Goal: Task Accomplishment & Management: Manage account settings

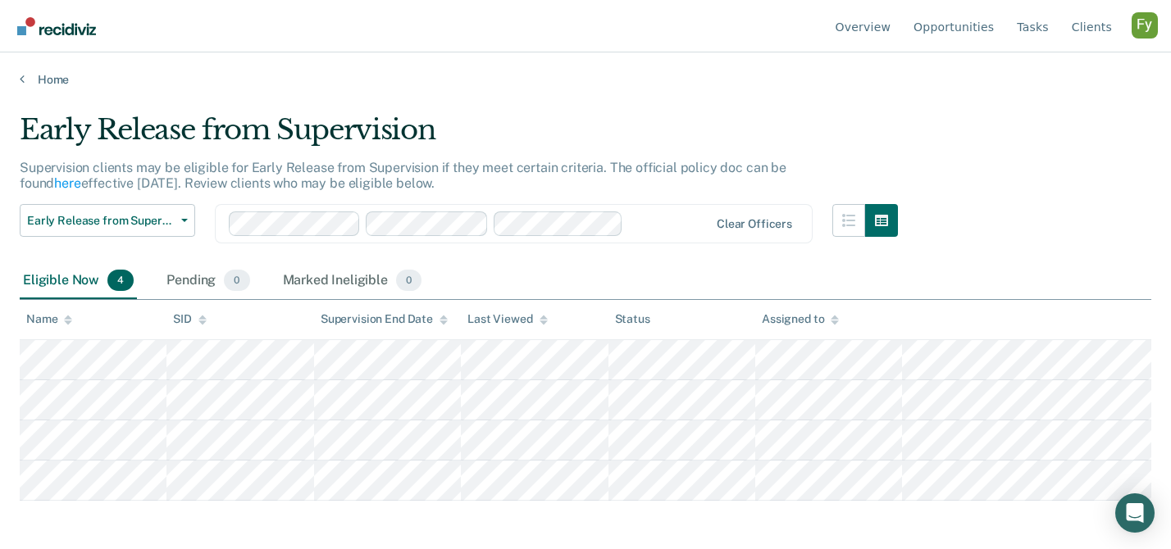
click at [1143, 35] on div "Profile dropdown button" at bounding box center [1145, 25] width 26 height 26
click at [1034, 64] on button "Profile" at bounding box center [1079, 76] width 158 height 26
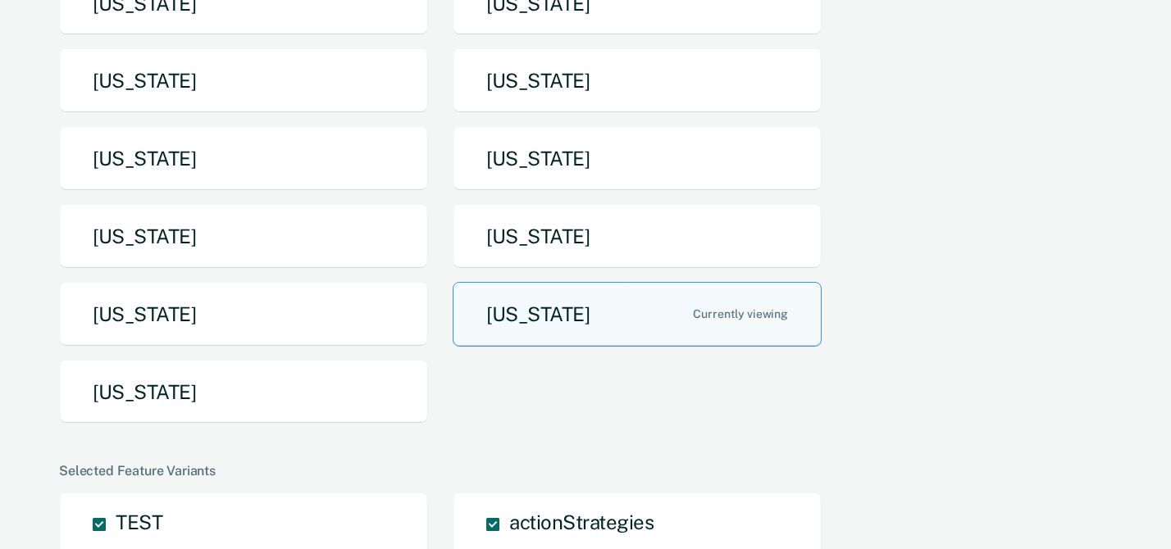
scroll to position [378, 0]
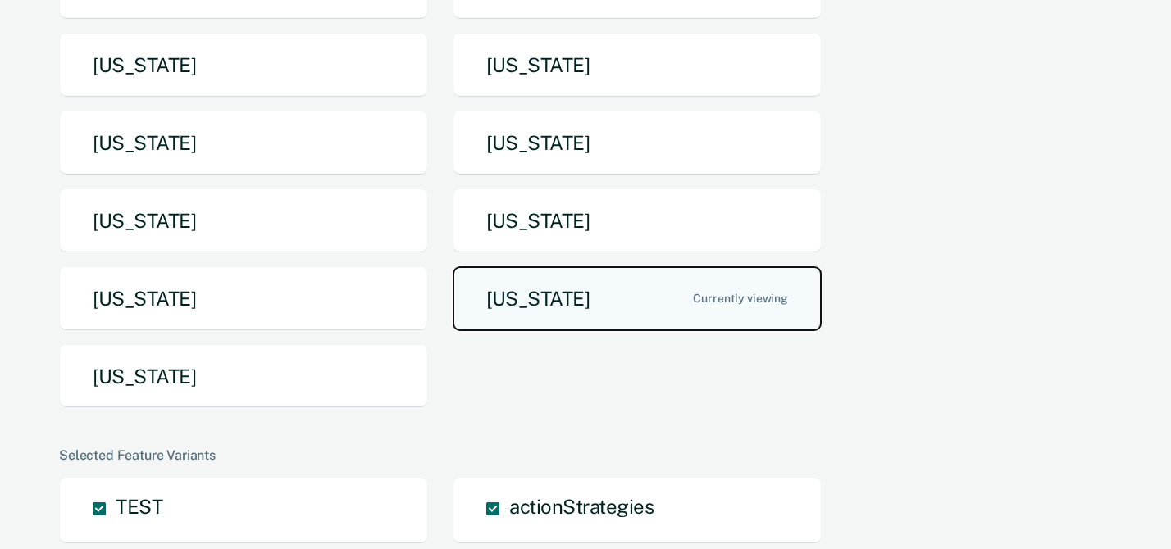
click at [535, 289] on button "[US_STATE]" at bounding box center [637, 298] width 369 height 65
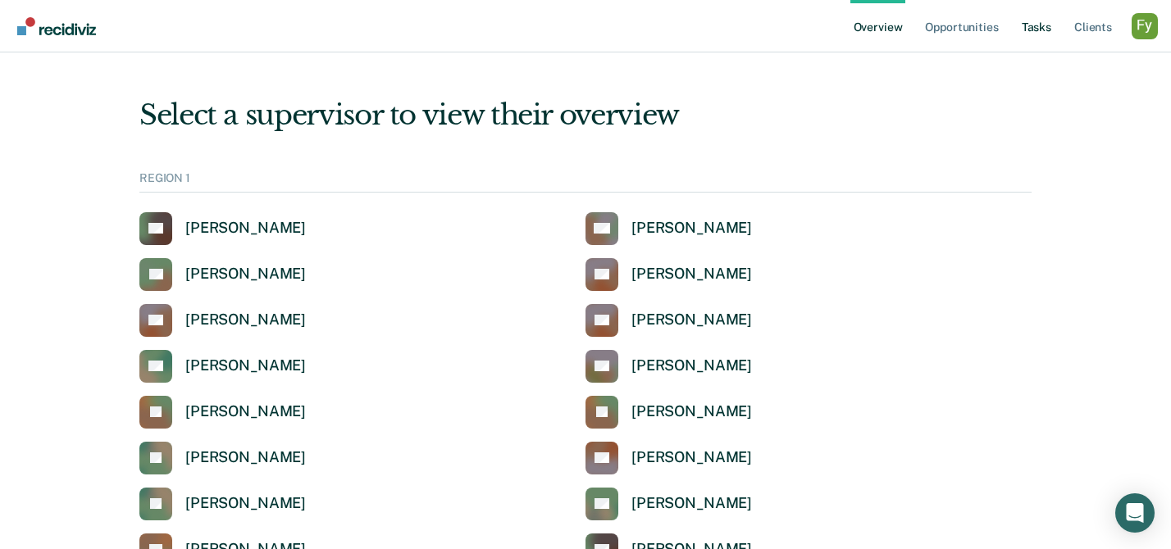
click at [1039, 29] on link "Tasks" at bounding box center [1036, 26] width 36 height 52
